Goal: Task Accomplishment & Management: Manage account settings

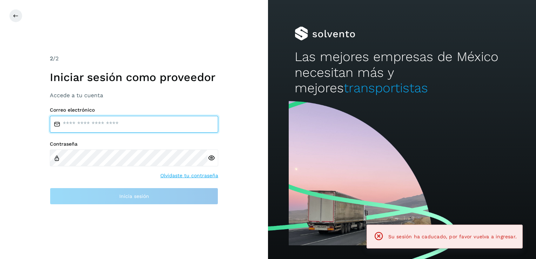
type input "**********"
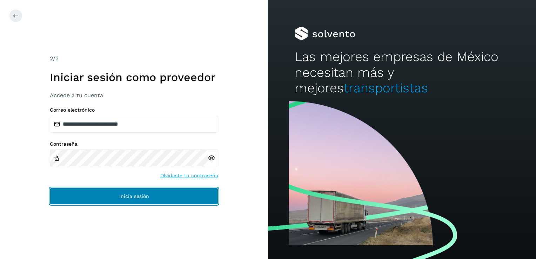
click at [199, 200] on button "Inicia sesión" at bounding box center [134, 196] width 168 height 17
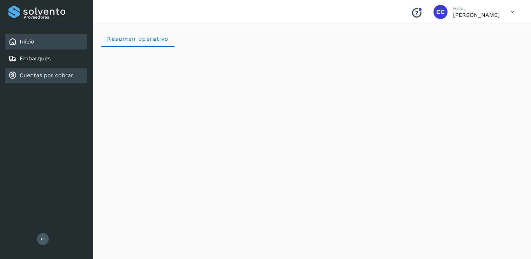
click at [60, 76] on link "Cuentas por cobrar" at bounding box center [47, 75] width 54 height 7
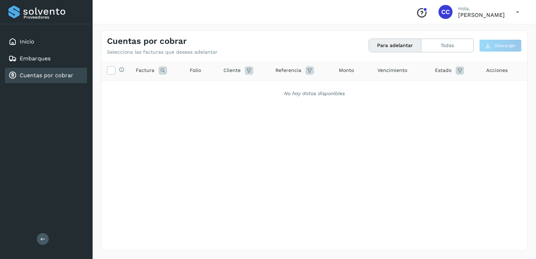
click at [389, 46] on button "Para adelantar" at bounding box center [395, 45] width 52 height 13
click at [443, 48] on button "Todas" at bounding box center [447, 45] width 52 height 13
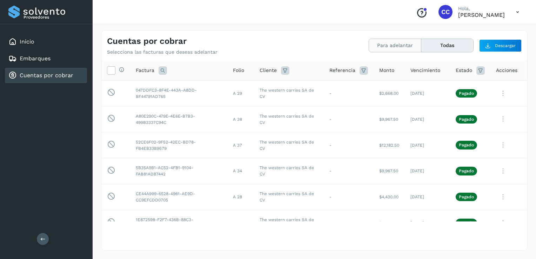
click at [388, 48] on button "Para adelantar" at bounding box center [395, 45] width 52 height 13
